Goal: Information Seeking & Learning: Check status

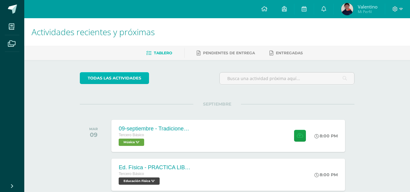
click at [122, 77] on link "todas las Actividades" at bounding box center [114, 78] width 69 height 12
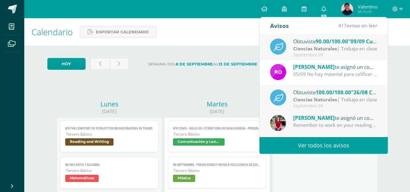
click at [320, 145] on link "Ver todos los avisos" at bounding box center [324, 145] width 129 height 17
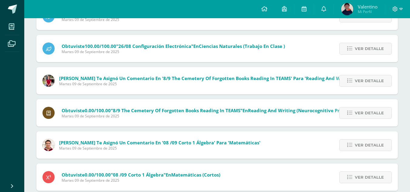
scroll to position [91, 0]
click at [358, 81] on span "Ver detalle" at bounding box center [369, 80] width 29 height 11
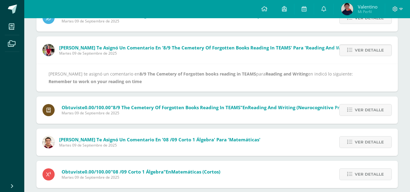
scroll to position [152, 0]
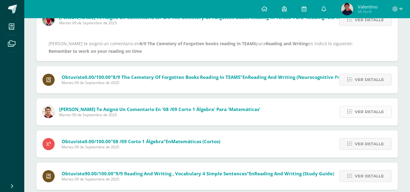
click at [355, 113] on link "Ver detalle" at bounding box center [366, 112] width 53 height 12
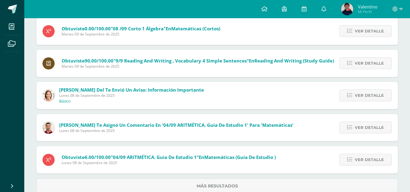
scroll to position [243, 0]
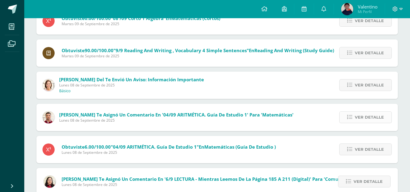
click at [358, 115] on span "Ver detalle" at bounding box center [369, 117] width 29 height 11
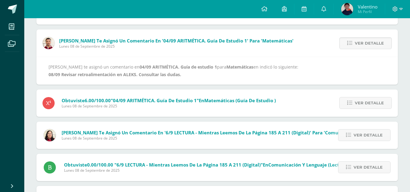
scroll to position [276, 0]
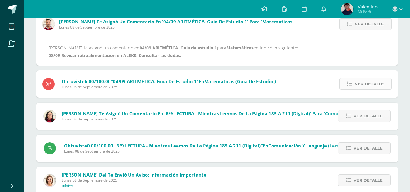
click at [365, 84] on span "Ver detalle" at bounding box center [369, 83] width 29 height 11
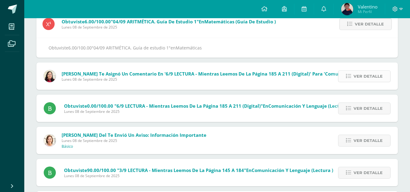
click at [368, 78] on span "Ver detalle" at bounding box center [368, 76] width 29 height 11
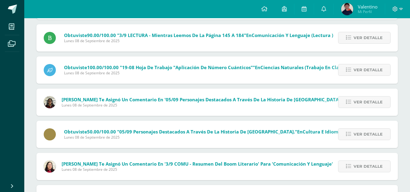
scroll to position [398, 0]
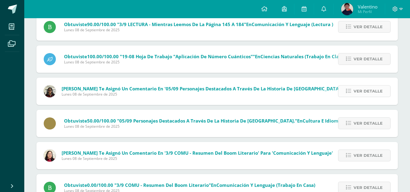
click at [360, 93] on span "Ver detalle" at bounding box center [368, 91] width 29 height 11
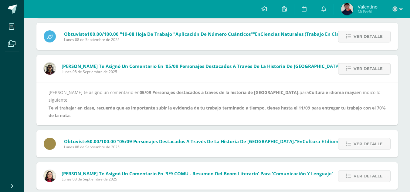
scroll to position [399, 0]
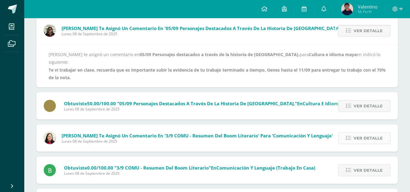
click at [356, 133] on span "Ver detalle" at bounding box center [368, 138] width 29 height 11
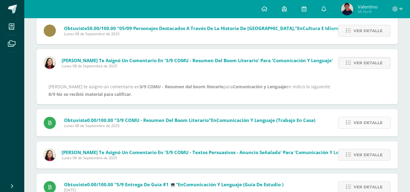
click at [366, 125] on span "Ver detalle" at bounding box center [368, 122] width 29 height 11
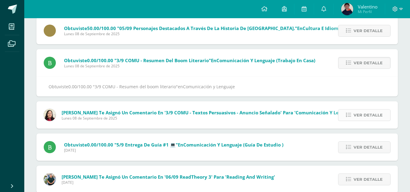
click at [359, 115] on span "Ver detalle" at bounding box center [368, 115] width 29 height 11
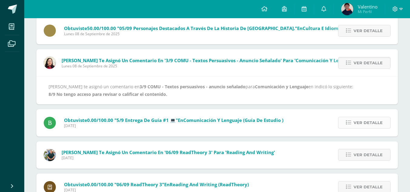
click at [358, 125] on span "Ver detalle" at bounding box center [368, 122] width 29 height 11
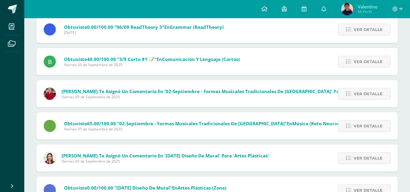
scroll to position [611, 0]
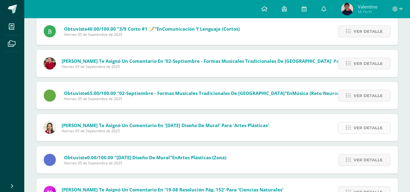
click at [358, 125] on span "Ver detalle" at bounding box center [368, 127] width 29 height 11
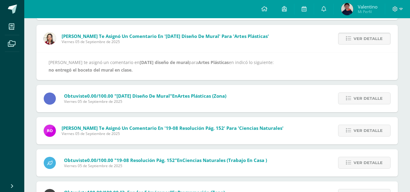
scroll to position [650, 0]
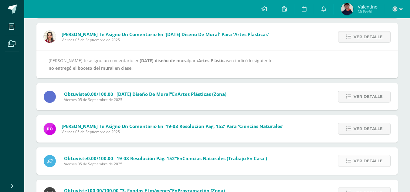
click at [362, 160] on span "Ver detalle" at bounding box center [368, 161] width 29 height 11
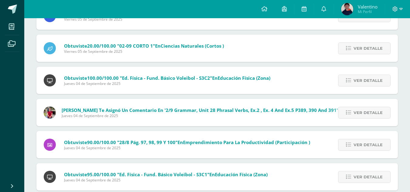
scroll to position [909, 0]
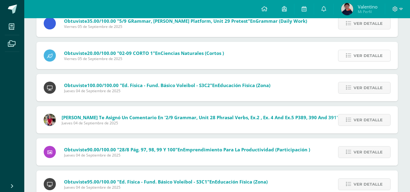
click at [385, 60] on link "Ver detalle" at bounding box center [364, 56] width 53 height 12
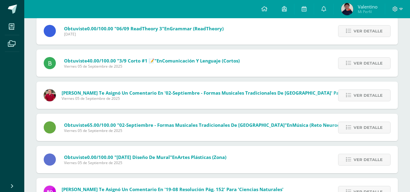
scroll to position [526, 0]
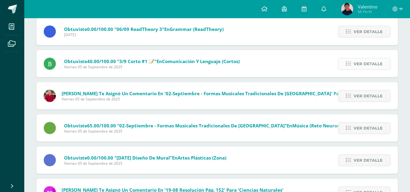
click at [362, 65] on span "Ver detalle" at bounding box center [368, 63] width 29 height 11
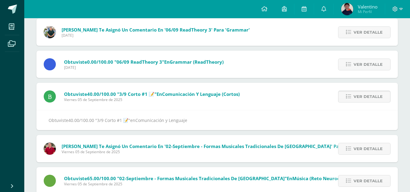
scroll to position [490, 0]
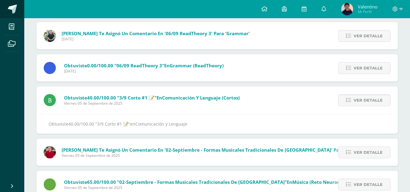
click at [7, 8] on link at bounding box center [12, 9] width 24 height 18
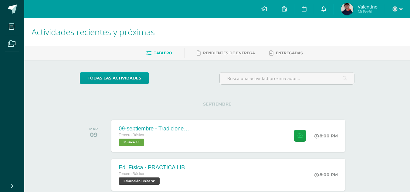
click at [325, 10] on icon at bounding box center [324, 8] width 5 height 5
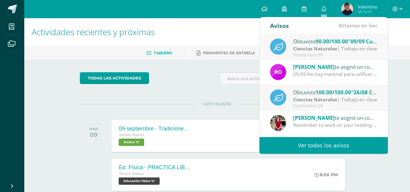
click at [345, 9] on img at bounding box center [347, 9] width 12 height 12
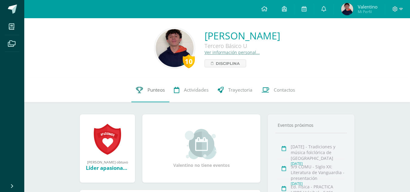
click at [159, 90] on span "Punteos" at bounding box center [156, 90] width 17 height 6
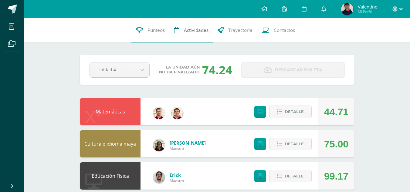
click at [187, 30] on span "Actividades" at bounding box center [196, 30] width 25 height 6
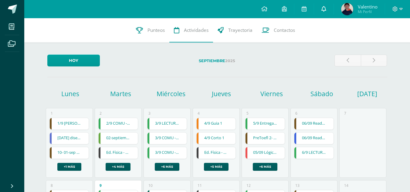
click at [325, 4] on link at bounding box center [323, 9] width 19 height 18
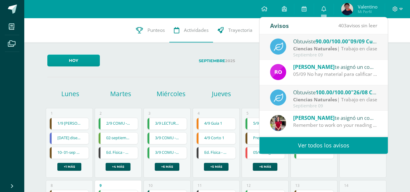
click at [304, 144] on link "Ver todos los avisos" at bounding box center [324, 145] width 129 height 17
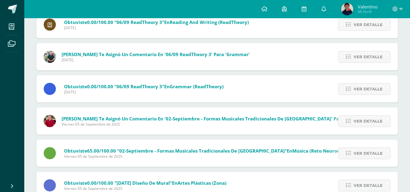
scroll to position [715, 0]
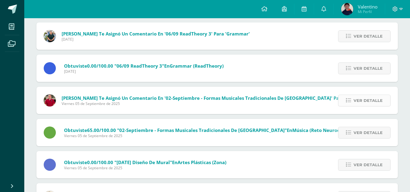
click at [365, 99] on span "Ver detalle" at bounding box center [368, 100] width 29 height 11
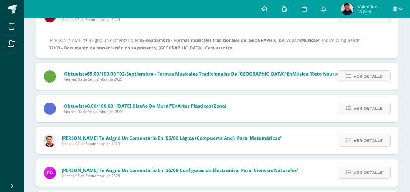
scroll to position [806, 0]
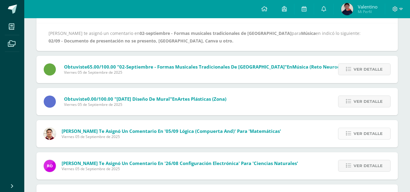
click at [361, 132] on span "Ver detalle" at bounding box center [368, 133] width 29 height 11
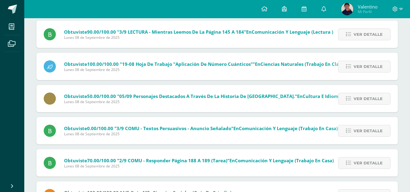
scroll to position [384, 0]
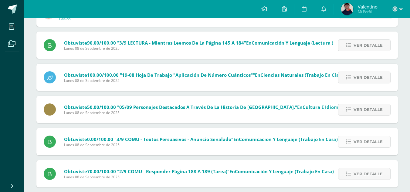
click at [363, 145] on span "Ver detalle" at bounding box center [368, 141] width 29 height 11
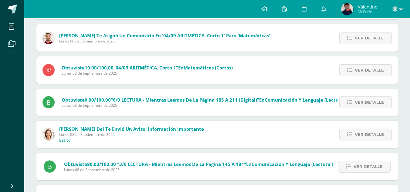
scroll to position [232, 0]
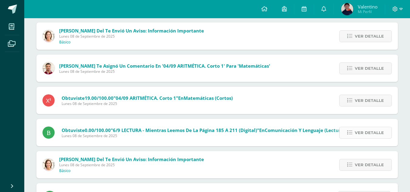
click at [362, 134] on span "Ver detalle" at bounding box center [369, 132] width 29 height 11
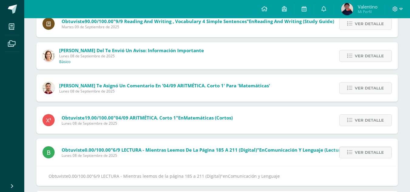
scroll to position [202, 0]
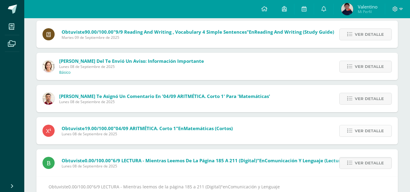
click at [365, 130] on span "Ver detalle" at bounding box center [369, 130] width 29 height 11
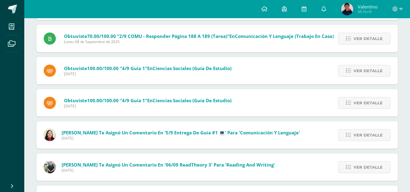
scroll to position [505, 0]
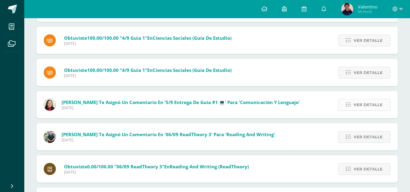
click at [359, 105] on span "Ver detalle" at bounding box center [368, 104] width 29 height 11
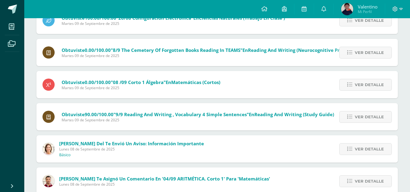
scroll to position [149, 0]
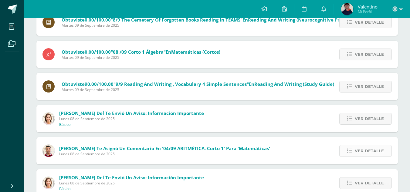
click at [365, 149] on span "Ver detalle" at bounding box center [369, 151] width 29 height 11
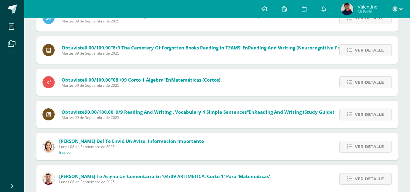
scroll to position [119, 0]
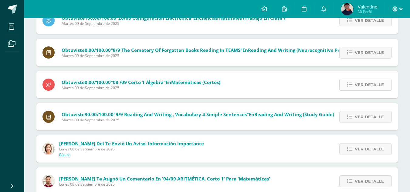
click at [363, 82] on span "Ver detalle" at bounding box center [369, 84] width 29 height 11
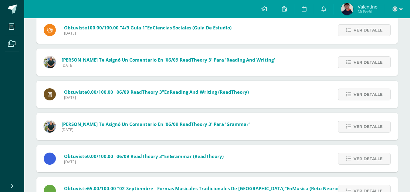
scroll to position [486, 0]
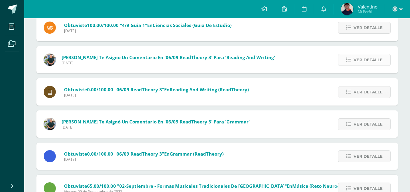
click at [364, 61] on span "Ver detalle" at bounding box center [368, 59] width 29 height 11
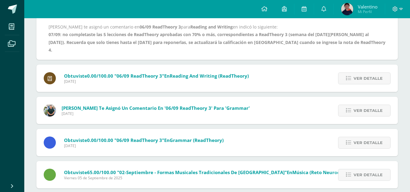
scroll to position [495, 0]
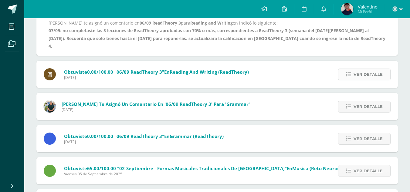
click at [368, 69] on span "Ver detalle" at bounding box center [368, 74] width 29 height 11
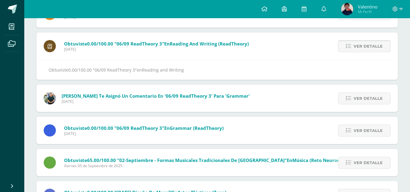
scroll to position [437, 0]
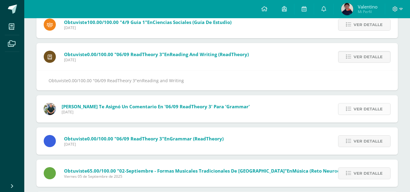
click at [364, 108] on span "Ver detalle" at bounding box center [368, 109] width 29 height 11
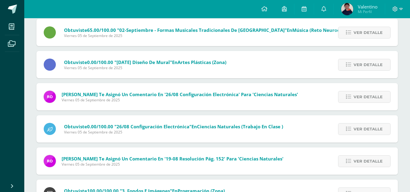
scroll to position [558, 0]
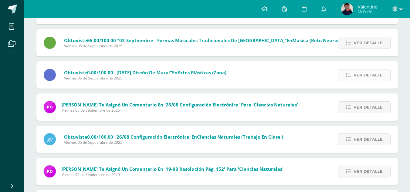
click at [363, 70] on span "Ver detalle" at bounding box center [368, 75] width 29 height 11
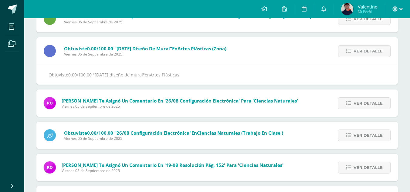
scroll to position [521, 0]
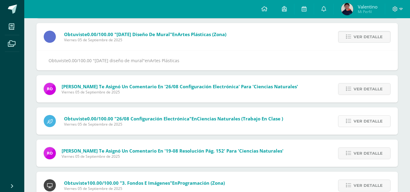
click at [365, 120] on span "Ver detalle" at bounding box center [368, 121] width 29 height 11
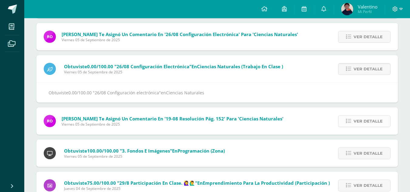
click at [365, 123] on span "Ver detalle" at bounding box center [368, 121] width 29 height 11
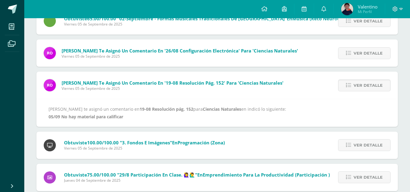
scroll to position [491, 0]
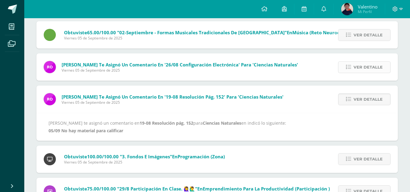
click at [367, 67] on span "Ver detalle" at bounding box center [368, 67] width 29 height 11
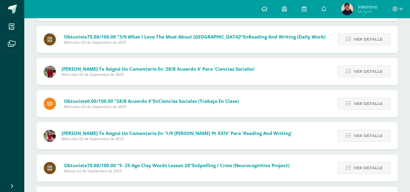
scroll to position [815, 0]
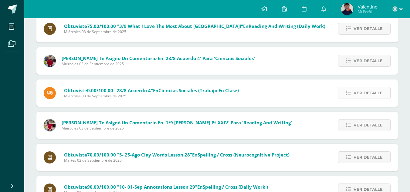
click at [362, 89] on span "Ver detalle" at bounding box center [368, 92] width 29 height 11
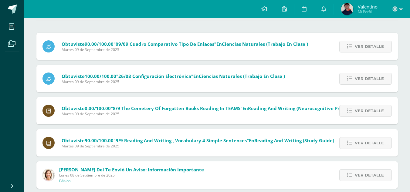
scroll to position [91, 0]
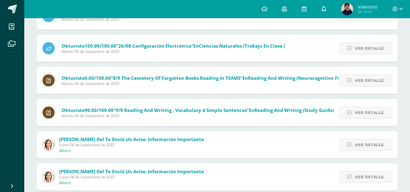
click at [325, 8] on icon at bounding box center [324, 8] width 5 height 5
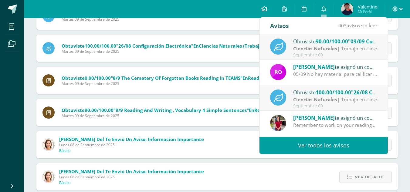
click at [266, 7] on icon at bounding box center [265, 8] width 6 height 5
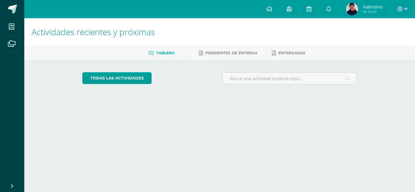
click at [347, 9] on img at bounding box center [352, 9] width 12 height 12
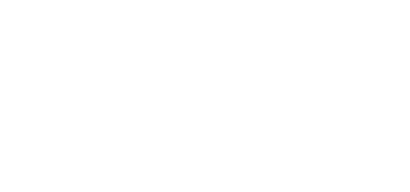
click at [0, 0] on html at bounding box center [0, 0] width 0 height 0
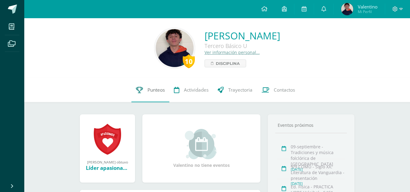
click at [155, 89] on span "Punteos" at bounding box center [156, 90] width 17 height 6
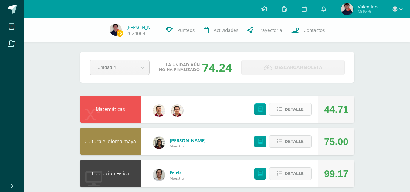
click at [292, 109] on span "Detalle" at bounding box center [294, 109] width 19 height 11
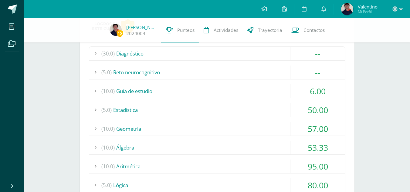
scroll to position [122, 0]
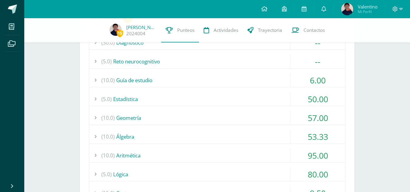
click at [304, 81] on div "6.00" at bounding box center [318, 81] width 55 height 14
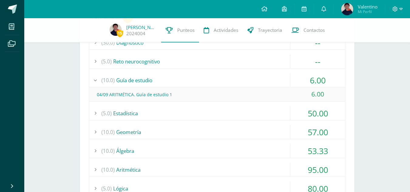
click at [300, 118] on div "50.00" at bounding box center [318, 114] width 55 height 14
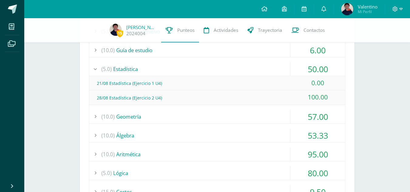
scroll to position [152, 0]
click at [315, 118] on div "57.00" at bounding box center [318, 117] width 55 height 14
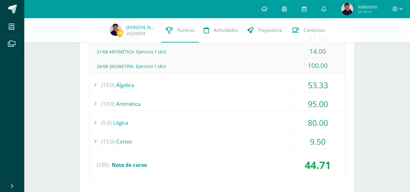
scroll to position [213, 0]
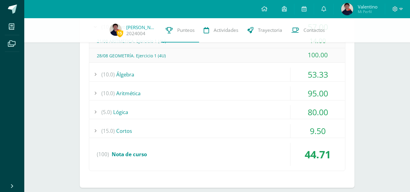
click at [307, 130] on div "9.50" at bounding box center [318, 131] width 55 height 14
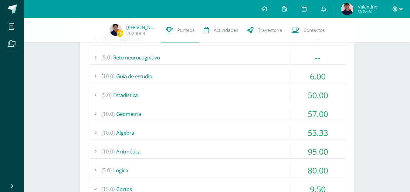
scroll to position [91, 0]
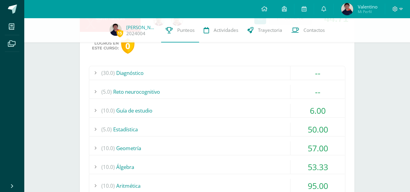
click at [317, 111] on div "6.00" at bounding box center [318, 111] width 55 height 14
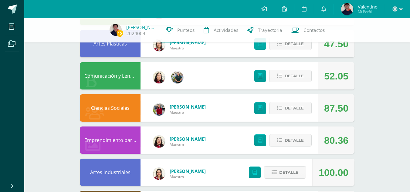
scroll to position [425, 0]
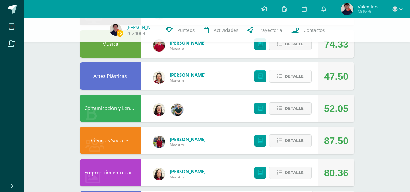
click at [284, 75] on button "Detalle" at bounding box center [290, 76] width 43 height 12
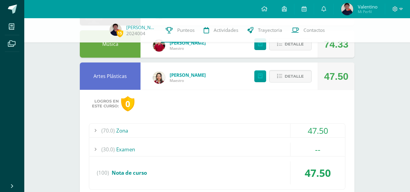
click at [303, 129] on div "47.50" at bounding box center [318, 131] width 55 height 14
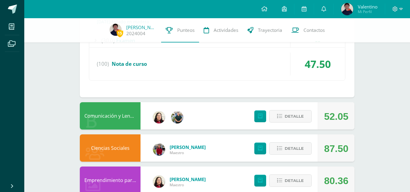
scroll to position [623, 0]
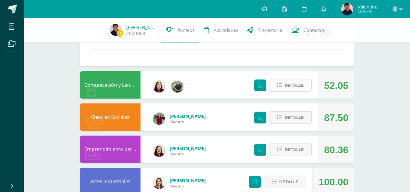
click at [292, 84] on span "Detalle" at bounding box center [294, 85] width 19 height 11
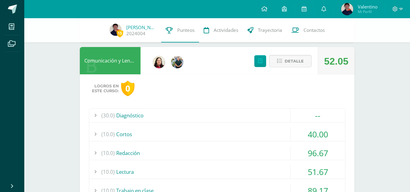
scroll to position [684, 0]
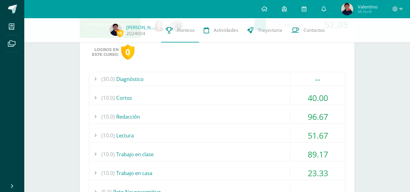
click at [284, 92] on div "(10.0) [GEOGRAPHIC_DATA]" at bounding box center [217, 98] width 256 height 14
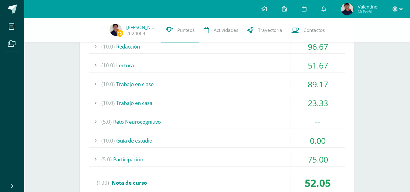
scroll to position [715, 0]
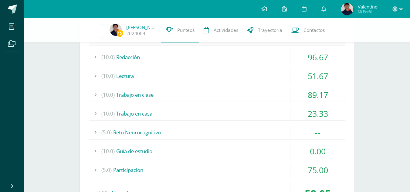
click at [296, 77] on div "51.67" at bounding box center [318, 76] width 55 height 14
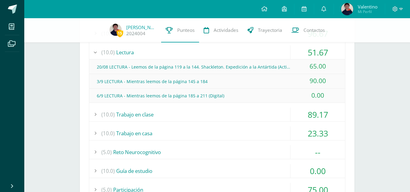
scroll to position [684, 0]
